Goal: Check status: Check status

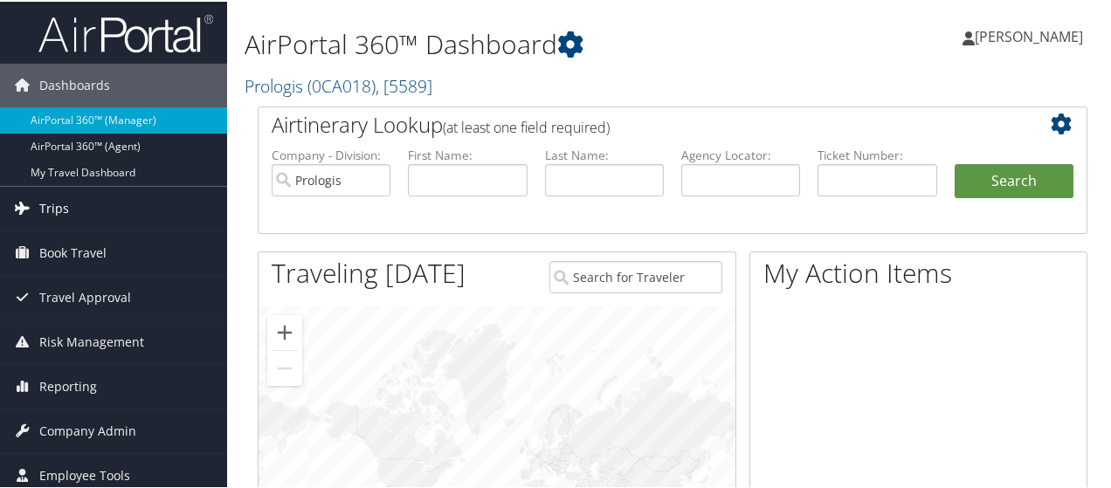
click at [58, 207] on span "Trips" at bounding box center [54, 207] width 30 height 44
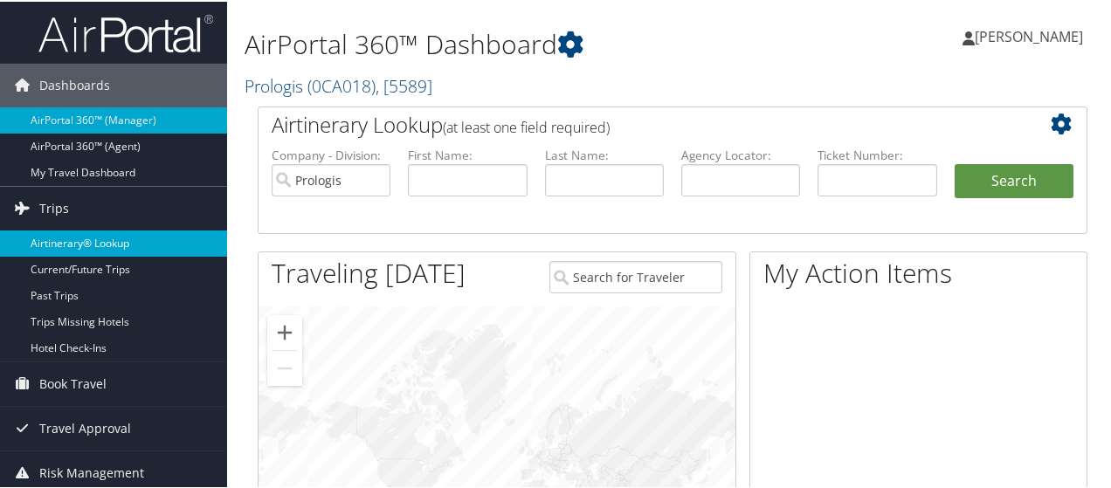
click at [73, 236] on link "Airtinerary® Lookup" at bounding box center [113, 242] width 227 height 26
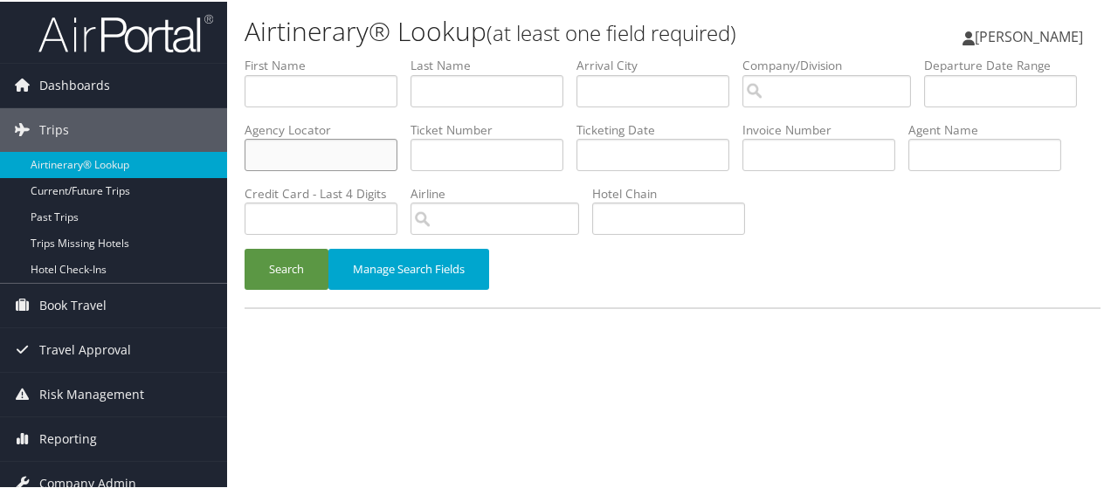
click at [397, 148] on input "text" at bounding box center [321, 153] width 153 height 32
paste input "D4KVQD"
type input "D4KVQD"
click at [265, 265] on button "Search" at bounding box center [287, 267] width 84 height 41
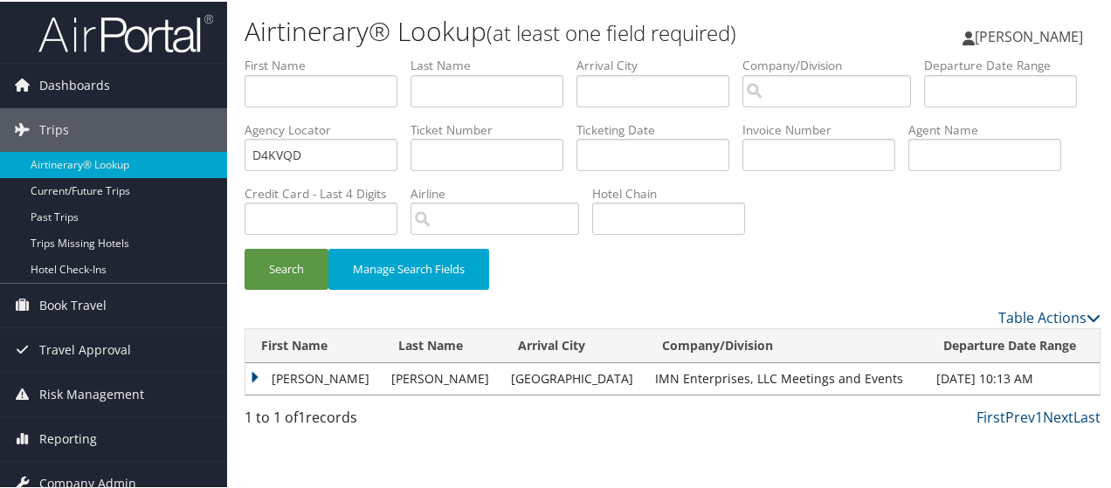
click at [252, 373] on td "SEAN WALTER" at bounding box center [313, 377] width 137 height 31
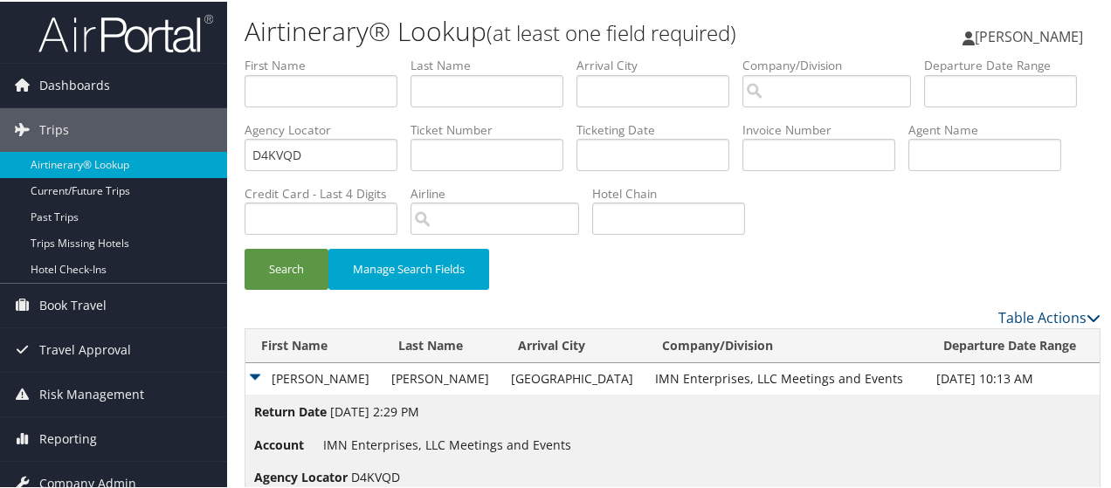
scroll to position [102, 0]
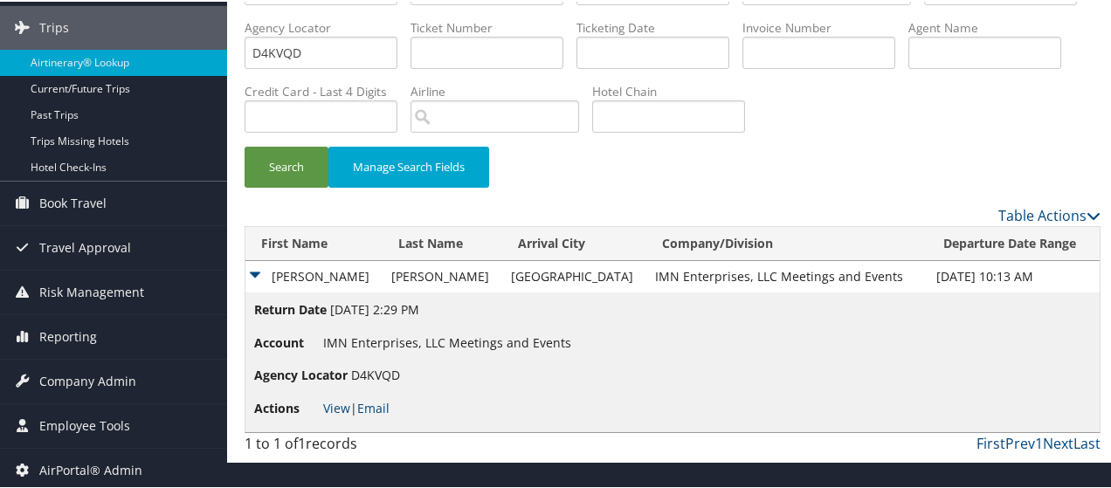
click at [553, 363] on li "Agency Locator D4KVQD" at bounding box center [412, 374] width 317 height 32
click at [337, 403] on link "View" at bounding box center [336, 406] width 27 height 17
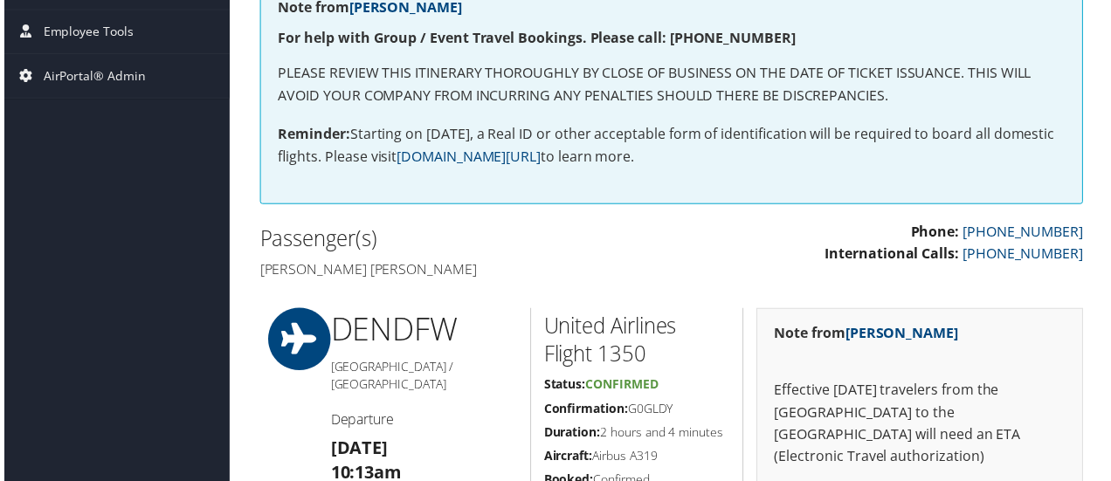
scroll to position [365, 0]
